Goal: Information Seeking & Learning: Obtain resource

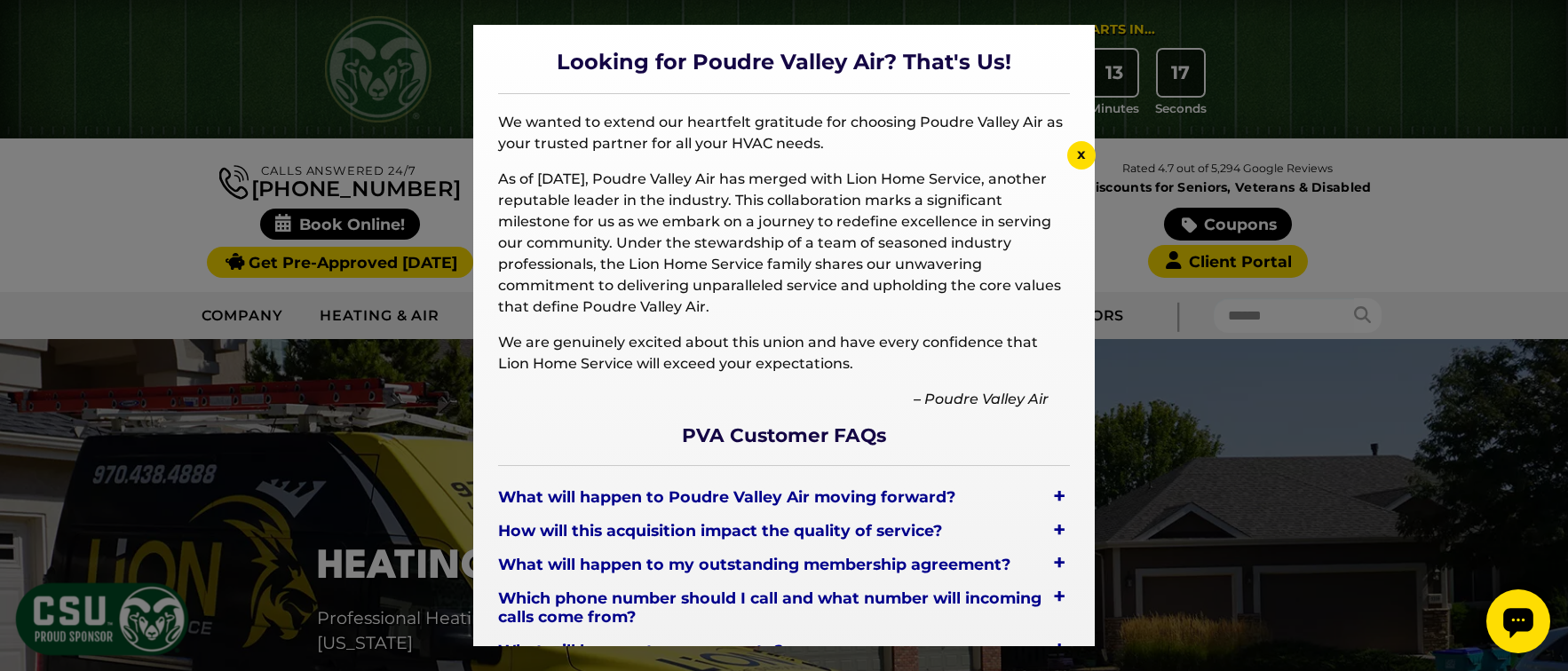
click at [1083, 157] on span "x" at bounding box center [1081, 154] width 9 height 17
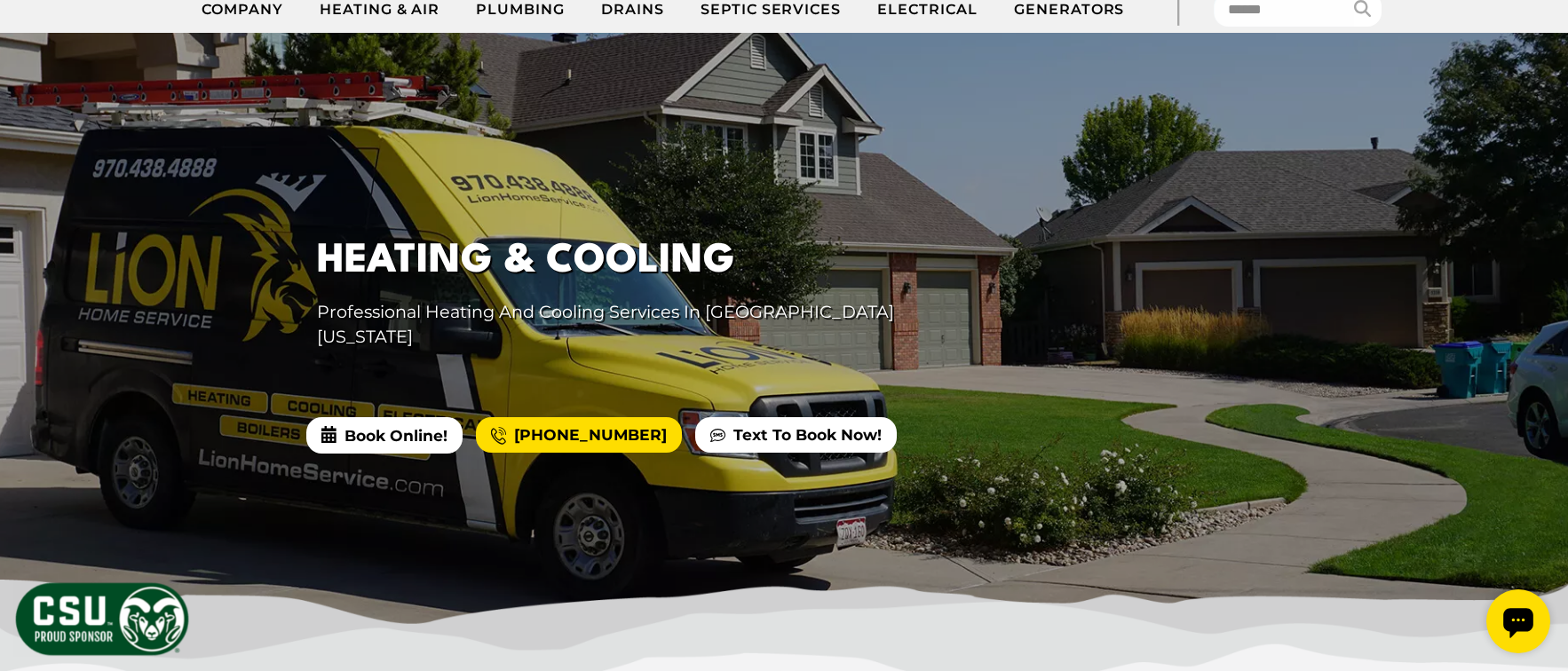
scroll to position [304, 0]
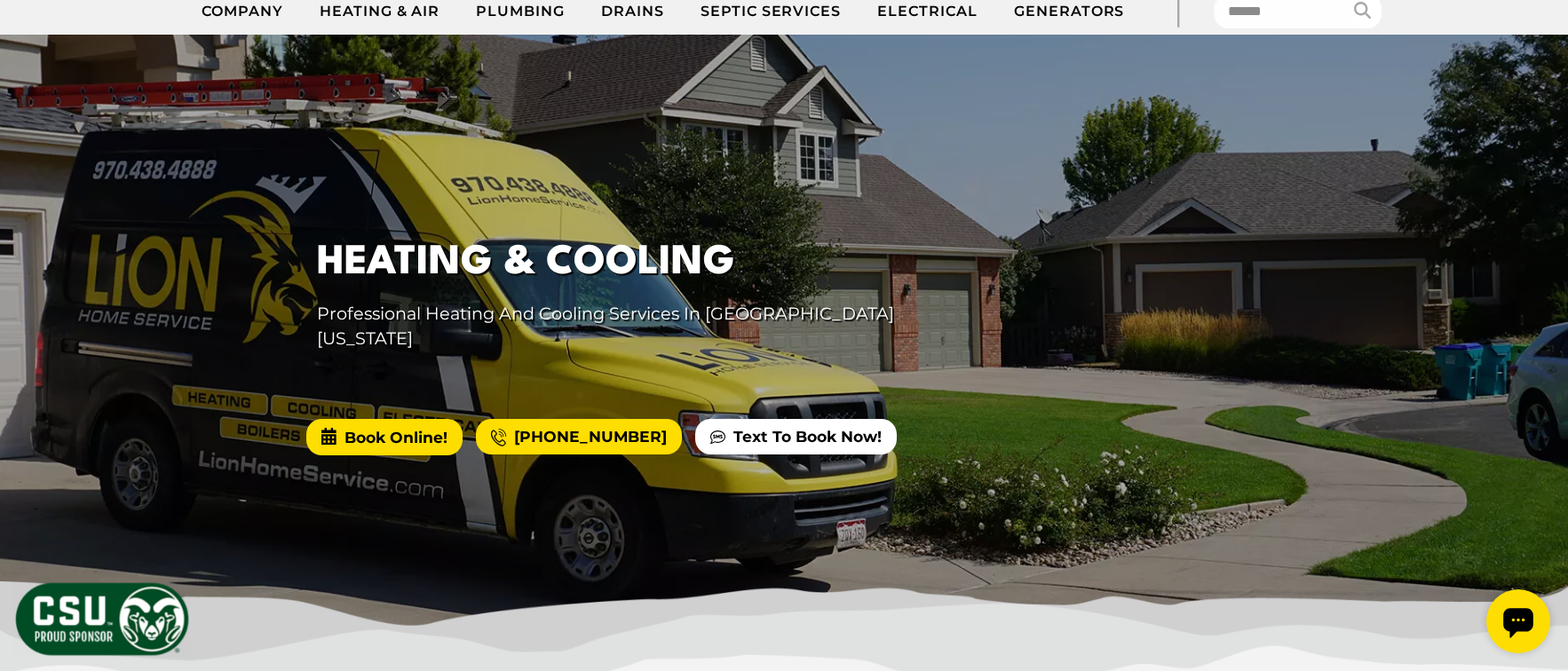
click at [382, 455] on span "Book Online!" at bounding box center [384, 437] width 157 height 36
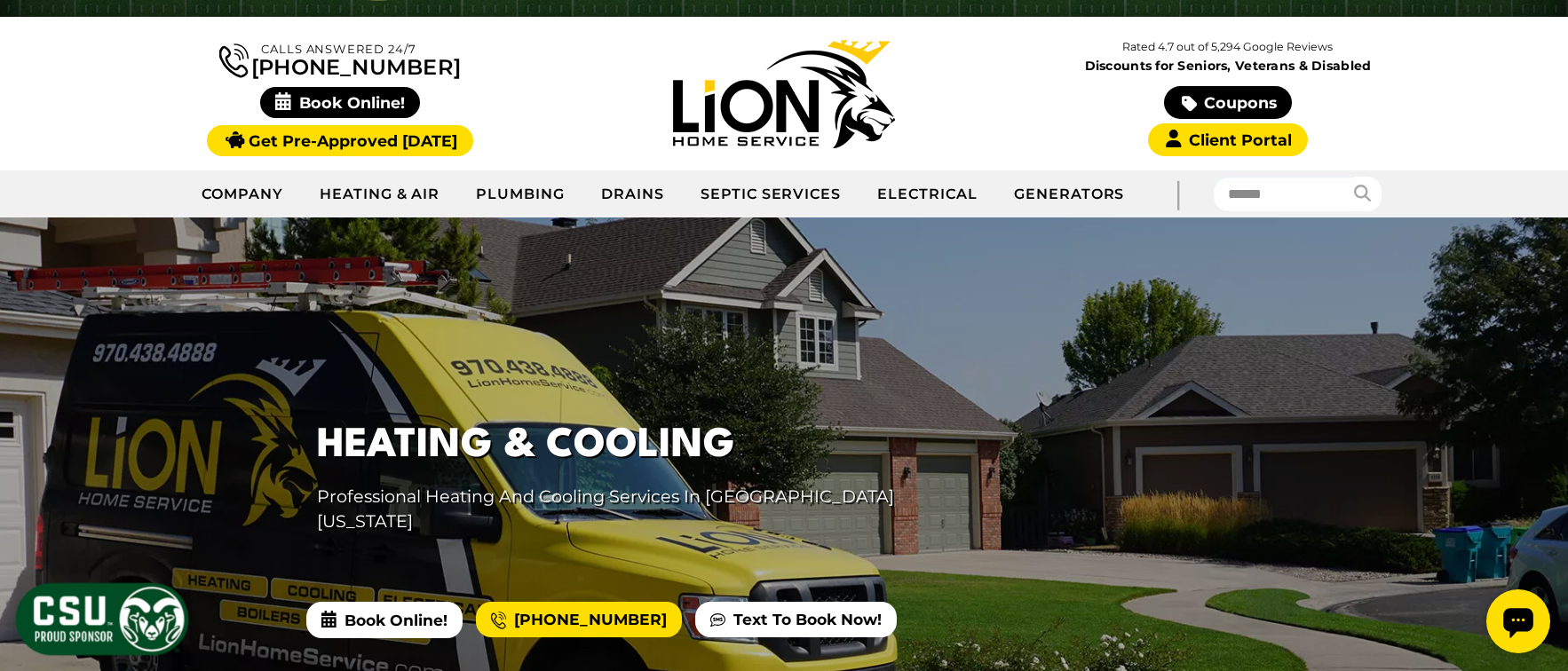
scroll to position [121, 0]
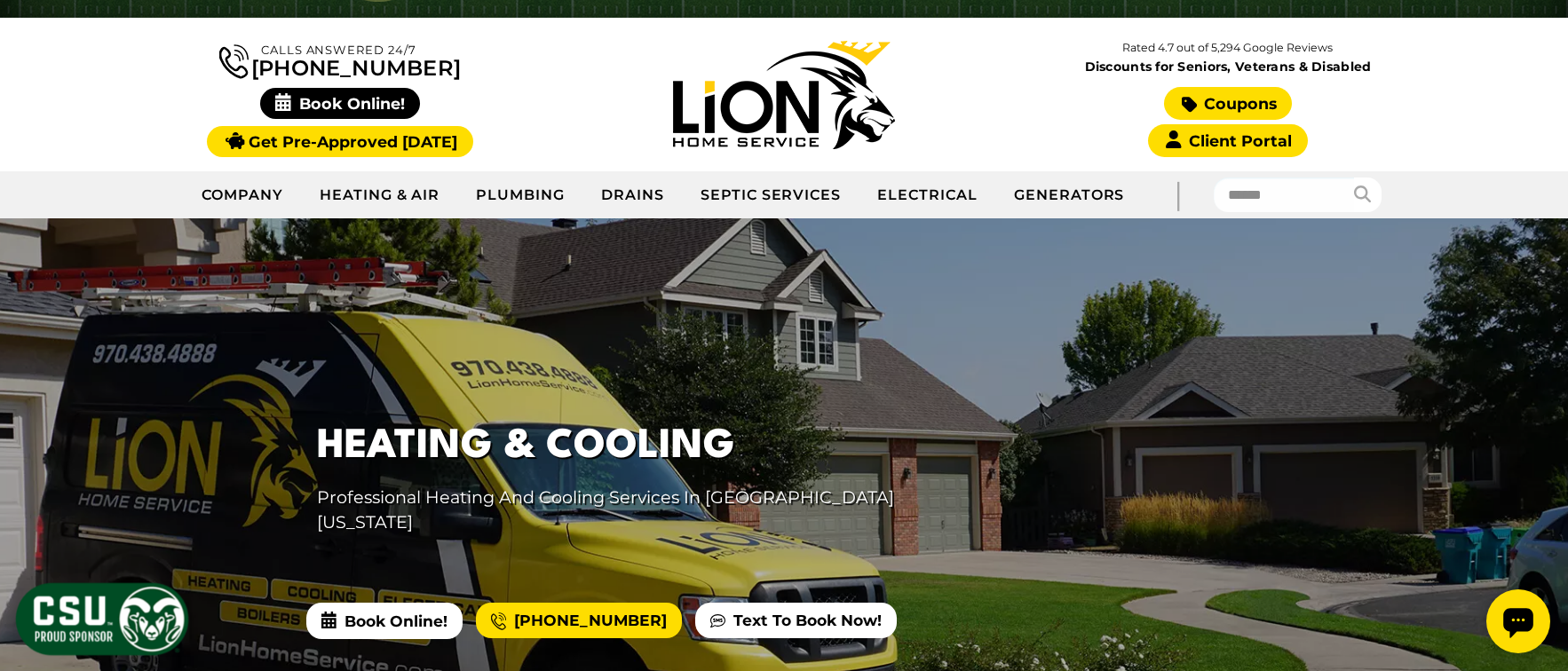
click at [1219, 120] on link "Coupons" at bounding box center [1227, 103] width 128 height 33
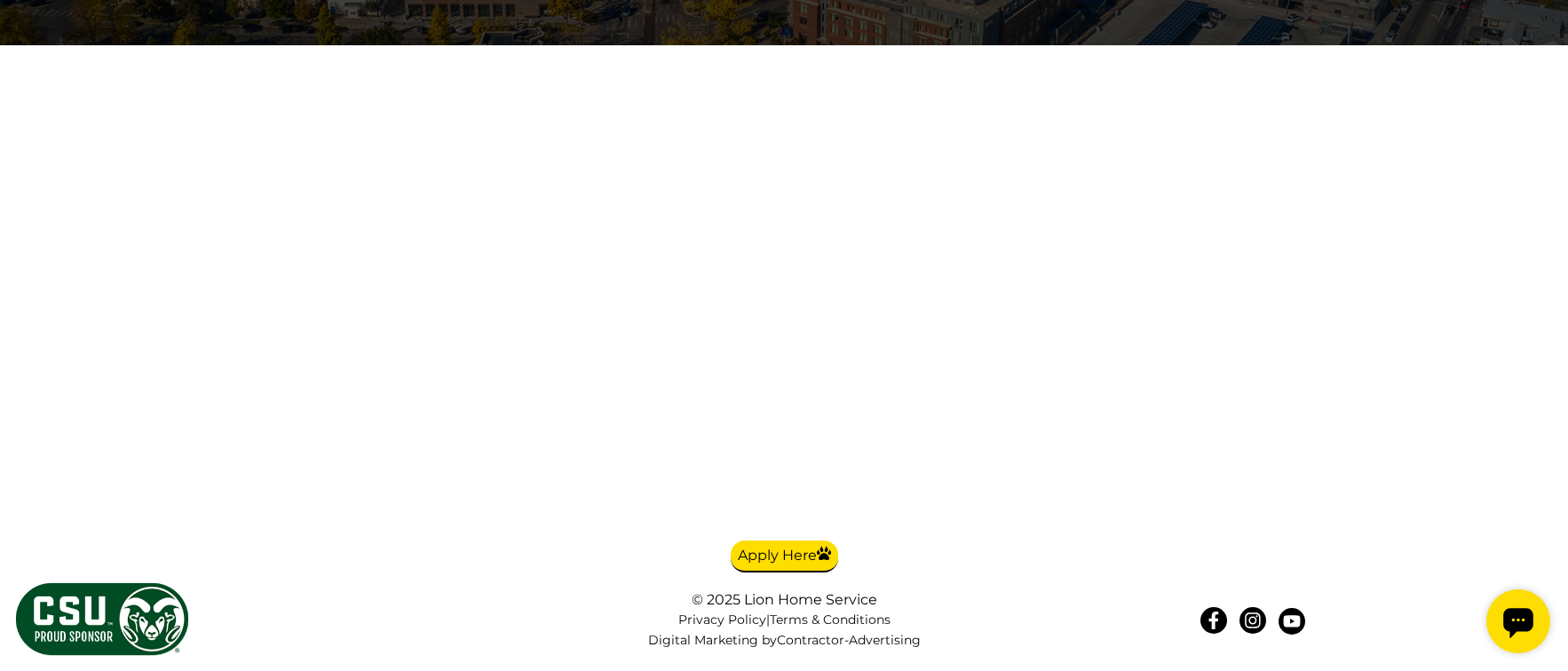
scroll to position [4906, 0]
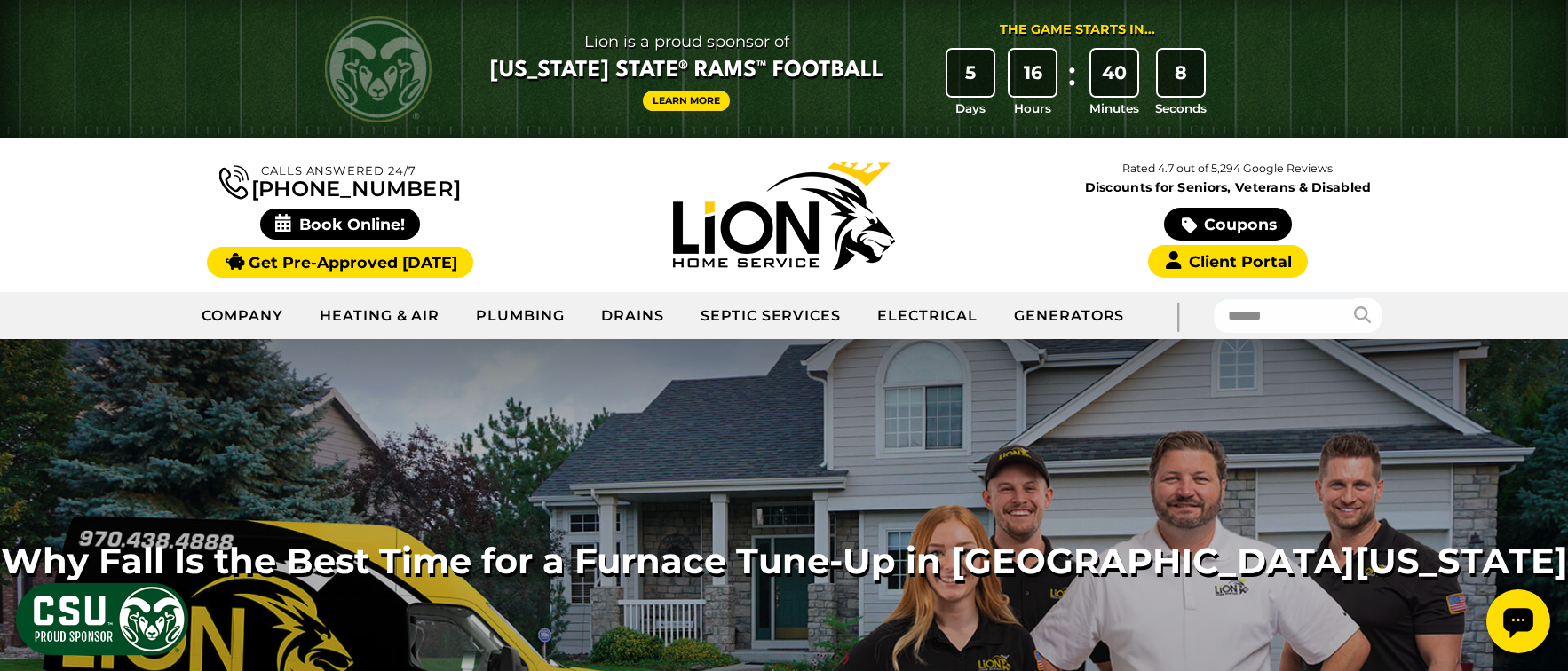
click at [133, 229] on div "Calls Answered 24/7 (970) 306-4504" at bounding box center [340, 215] width 444 height 118
